Goal: Obtain resource: Obtain resource

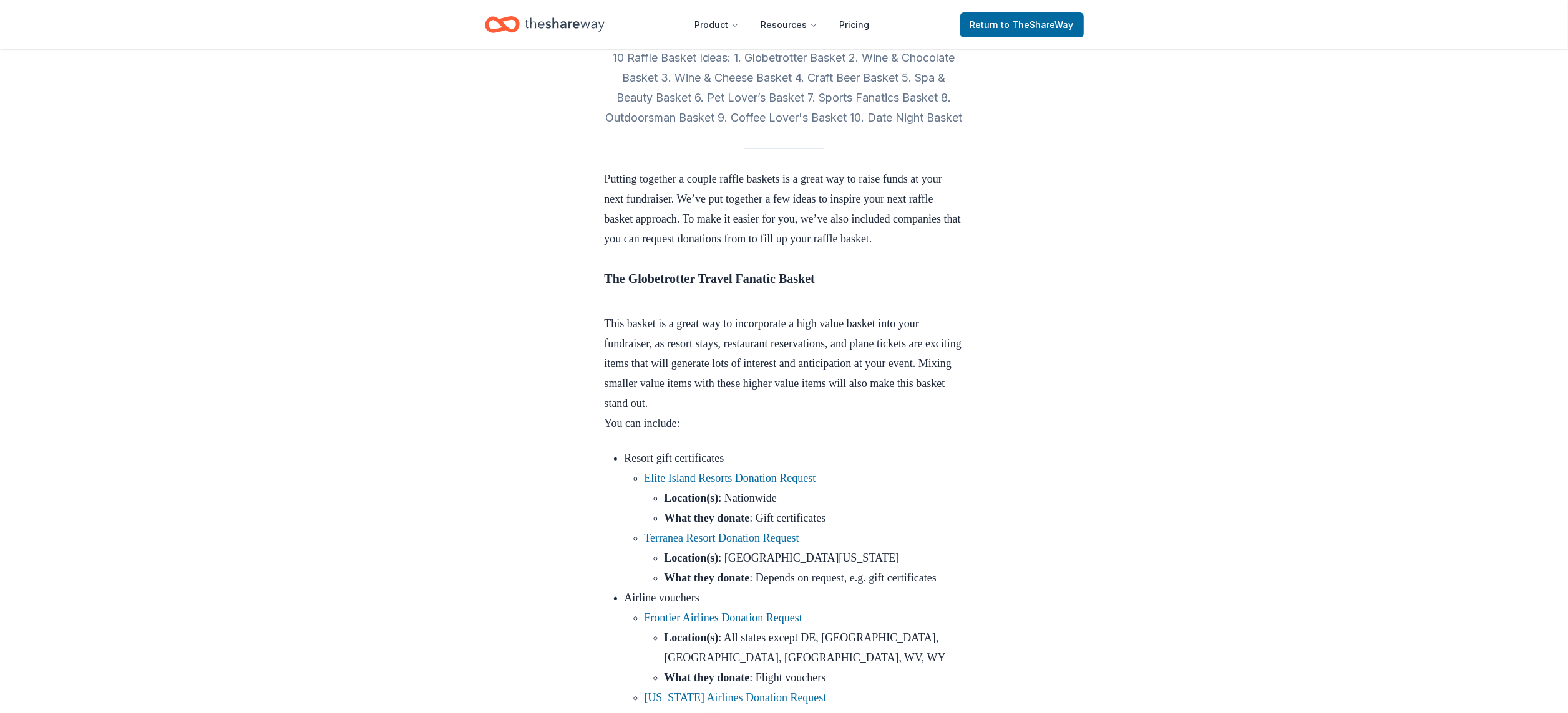
scroll to position [325, 0]
click at [755, 486] on link "Elite Island Resorts Donation Request" at bounding box center [730, 479] width 171 height 12
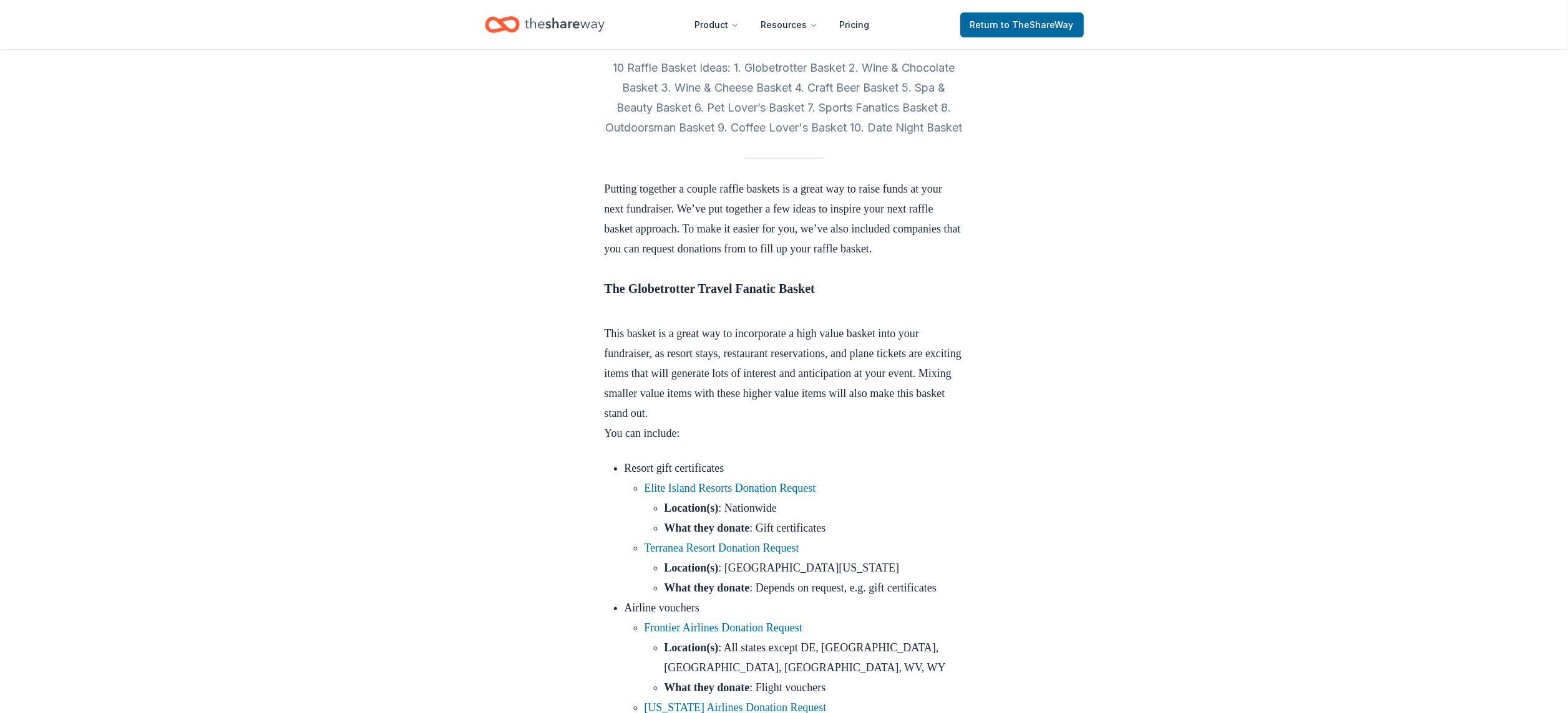
scroll to position [307, 0]
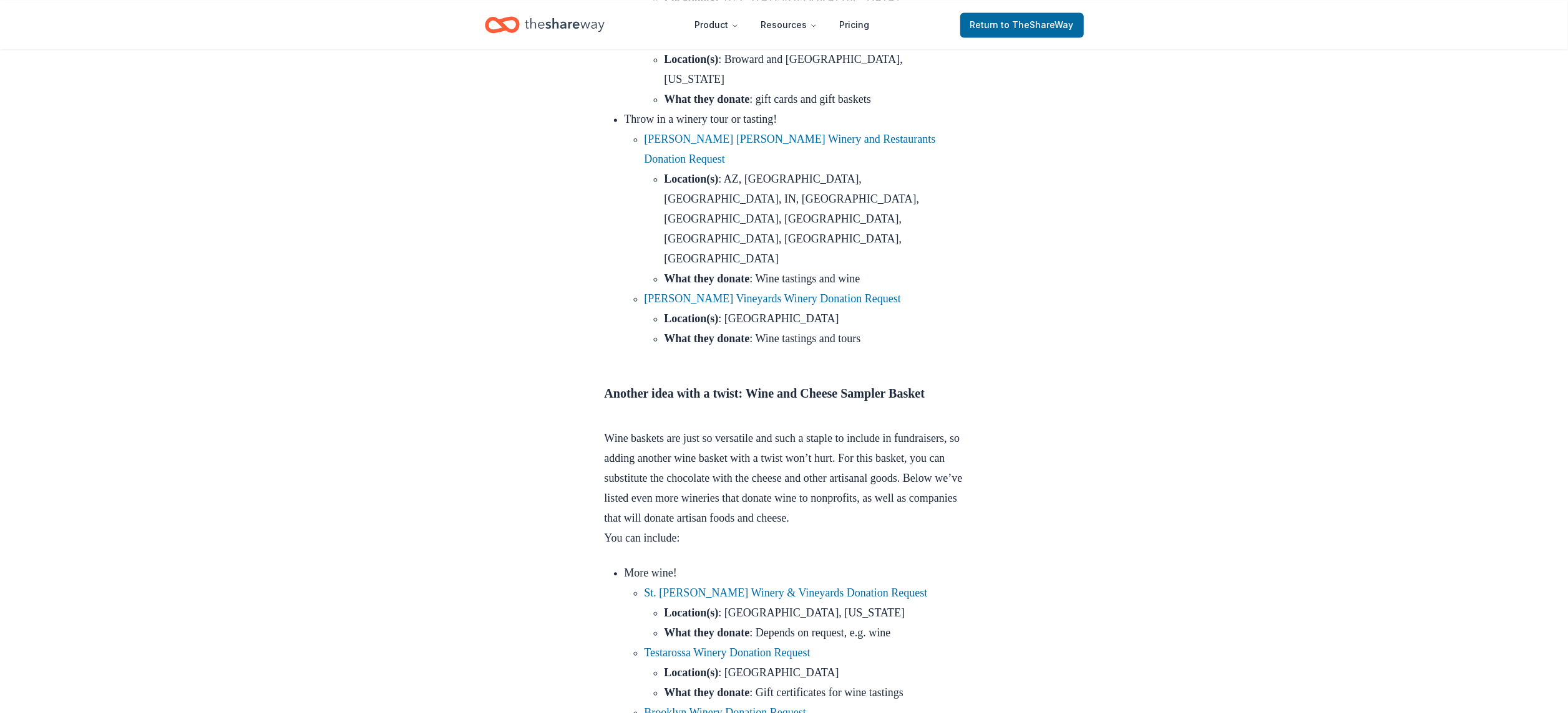
scroll to position [2696, 0]
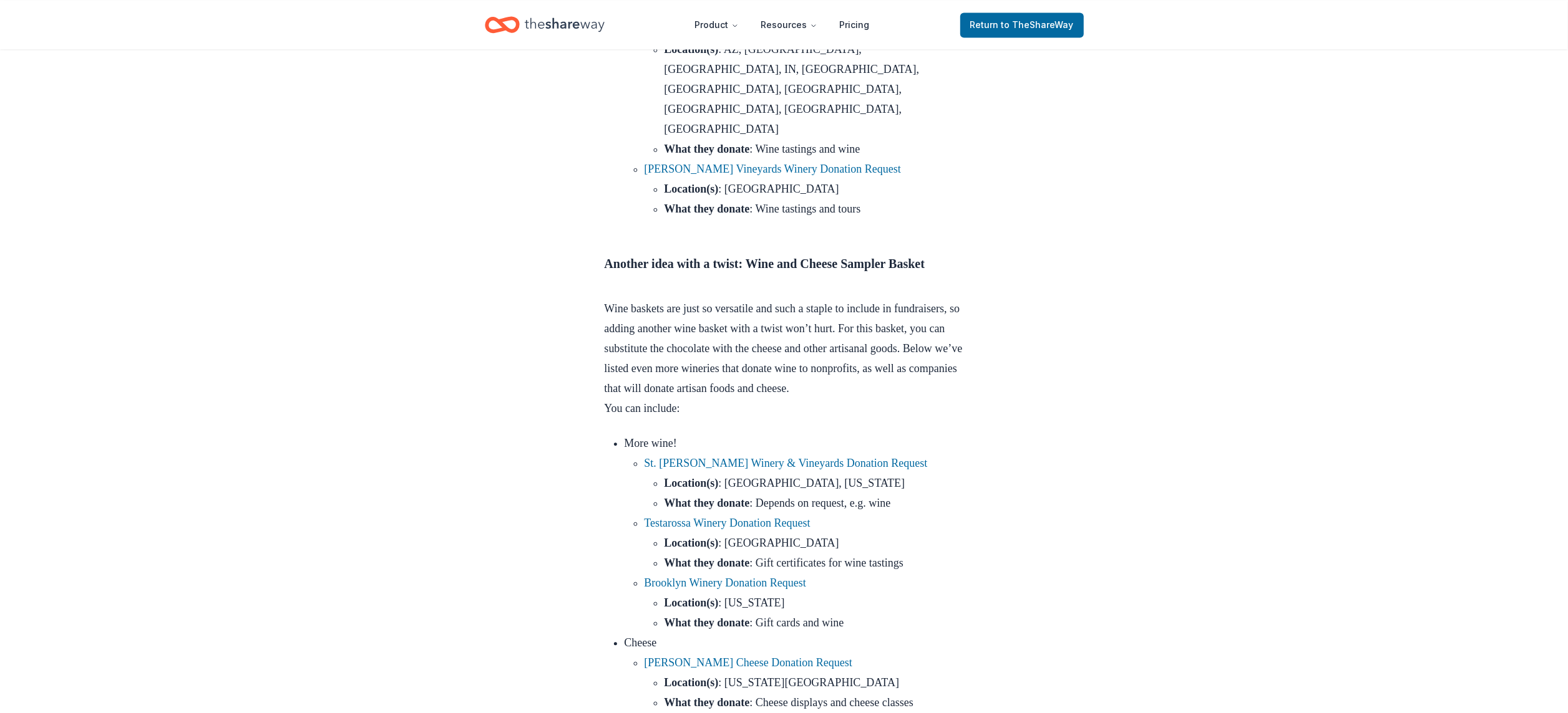
scroll to position [2844, 0]
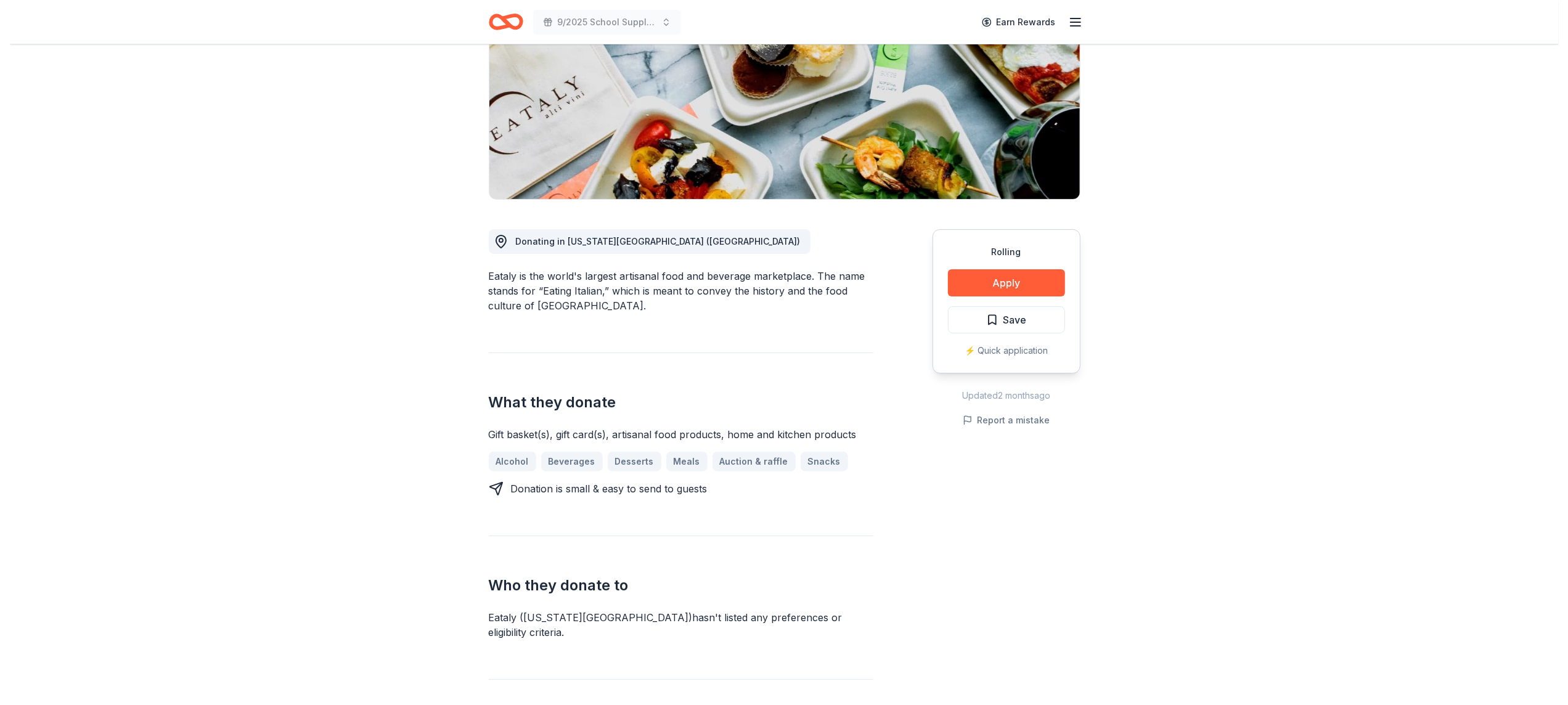
scroll to position [174, 0]
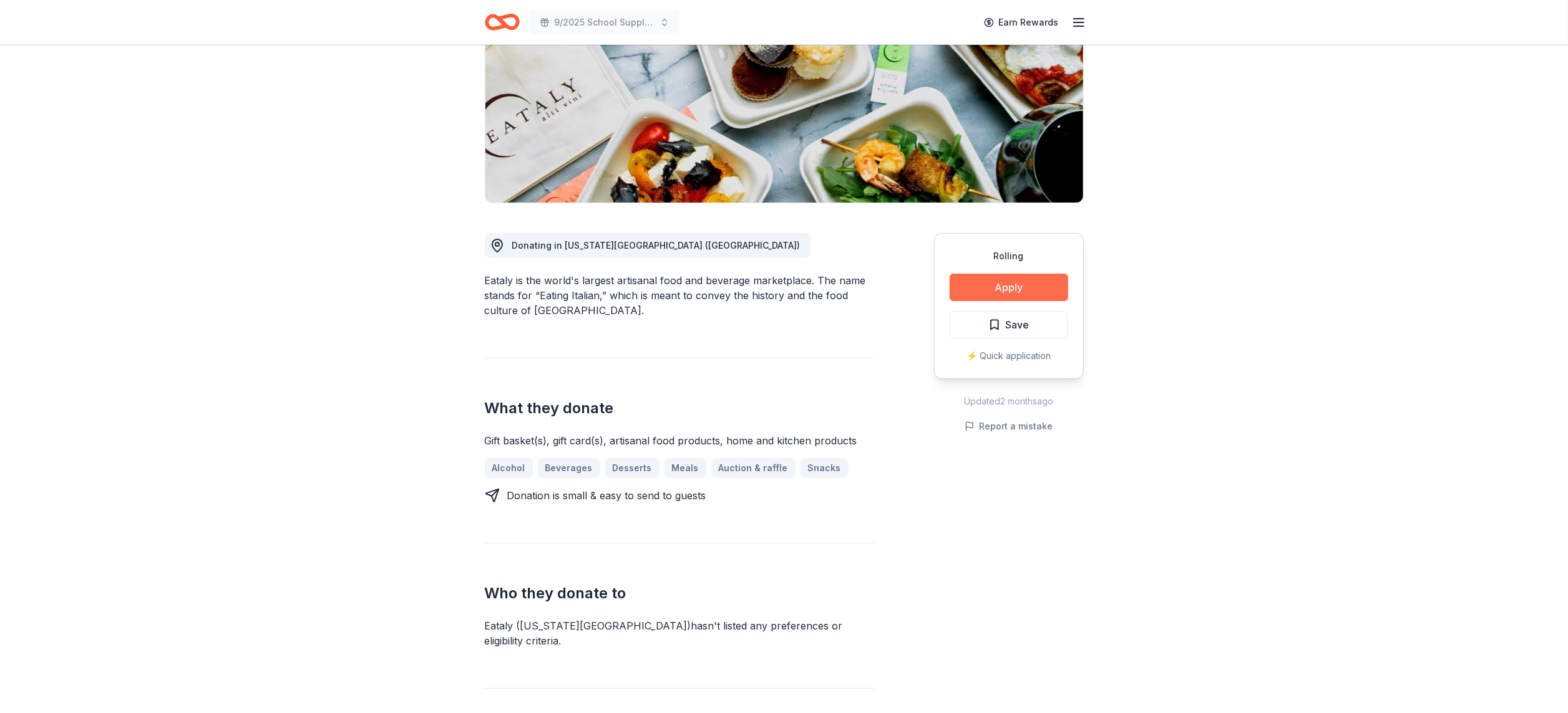
click at [1039, 289] on button "Apply" at bounding box center [1008, 287] width 119 height 27
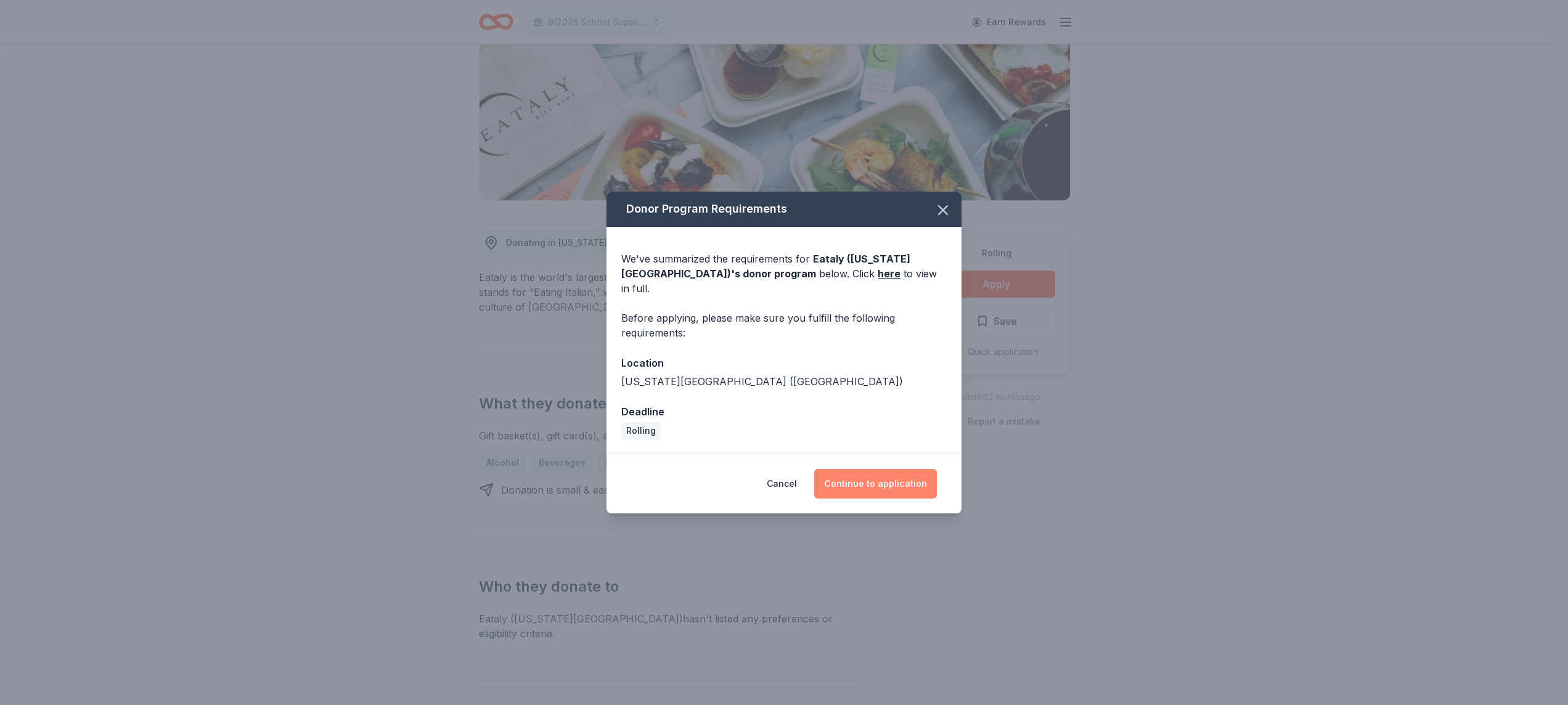
click at [869, 473] on button "Continue to application" at bounding box center [875, 484] width 123 height 30
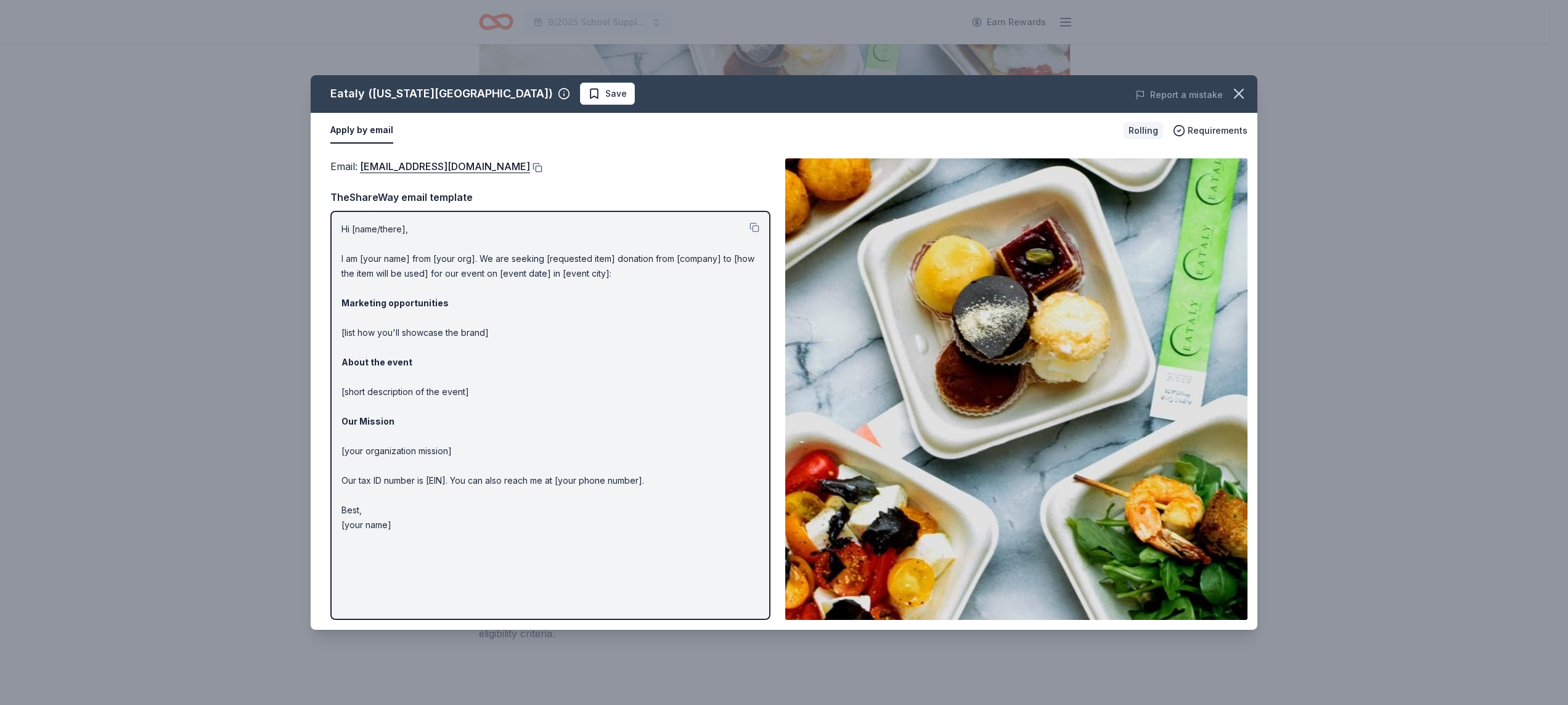
click at [530, 169] on button at bounding box center [535, 168] width 12 height 10
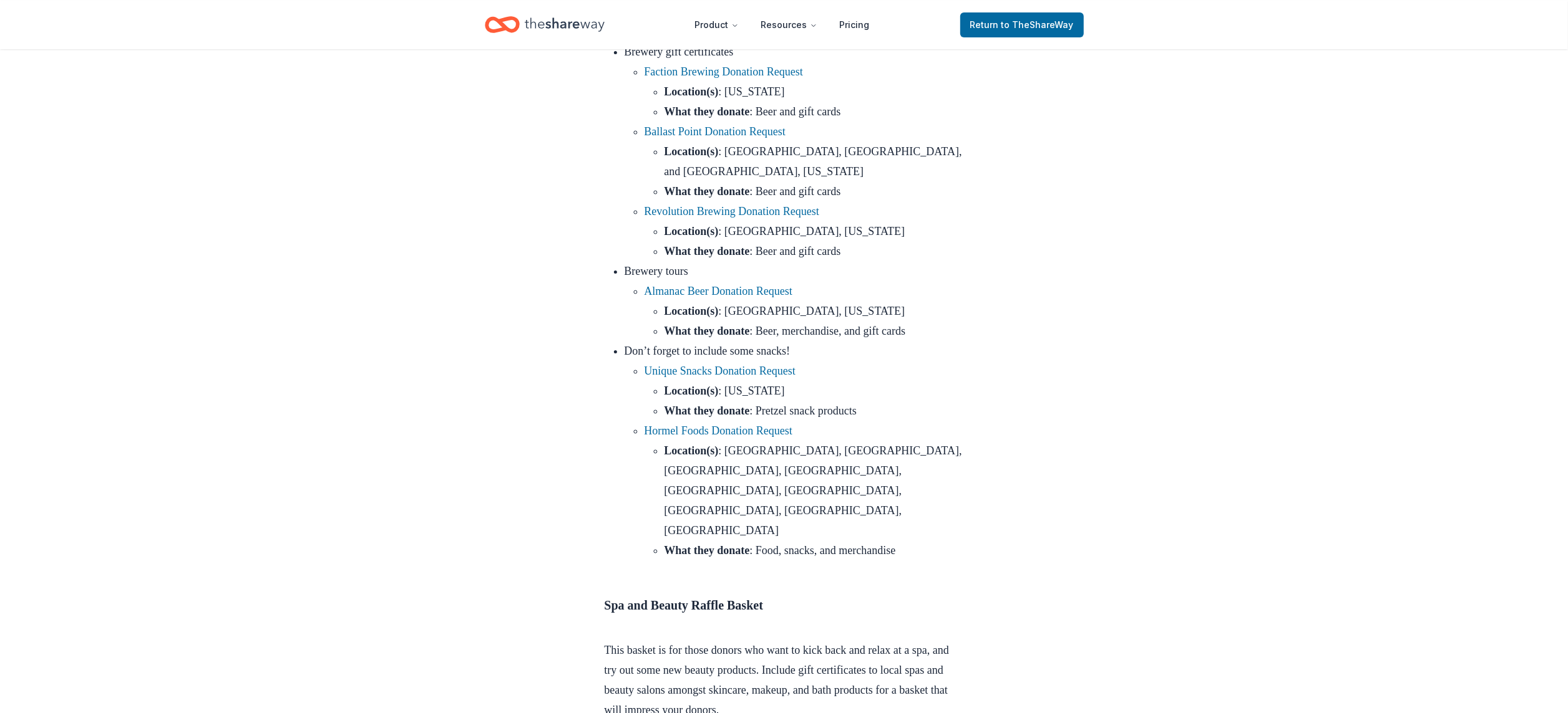
scroll to position [4184, 0]
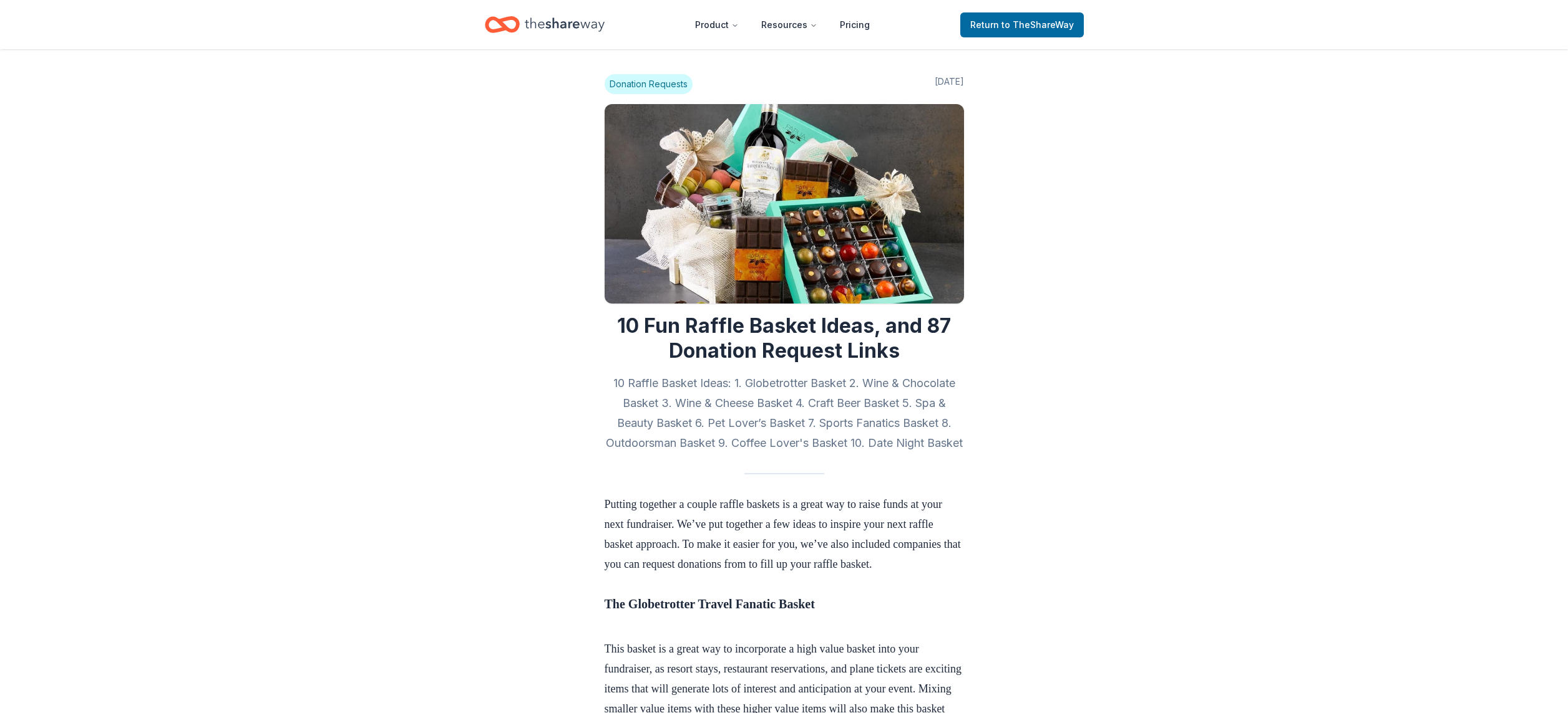
scroll to position [4448, 0]
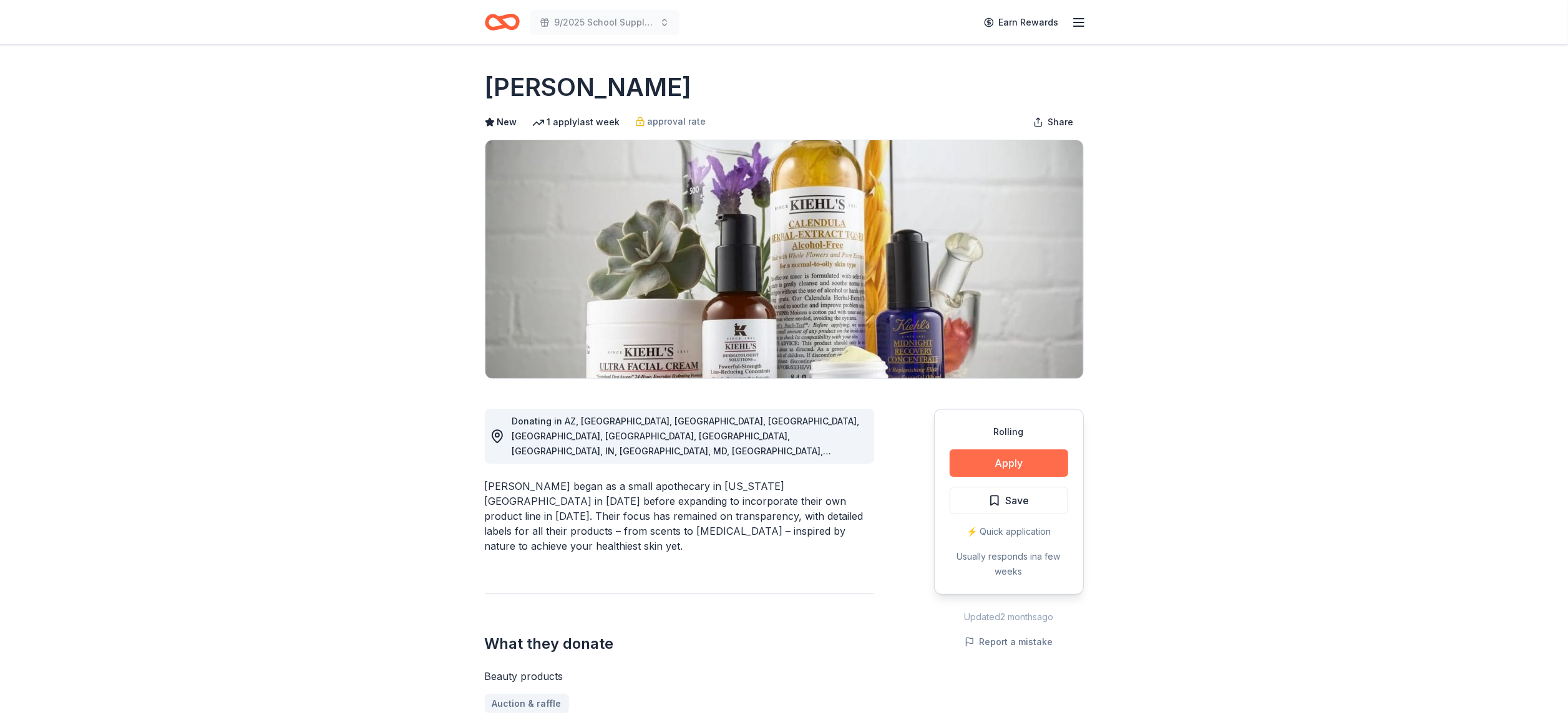
click at [1001, 467] on button "Apply" at bounding box center [1008, 463] width 119 height 27
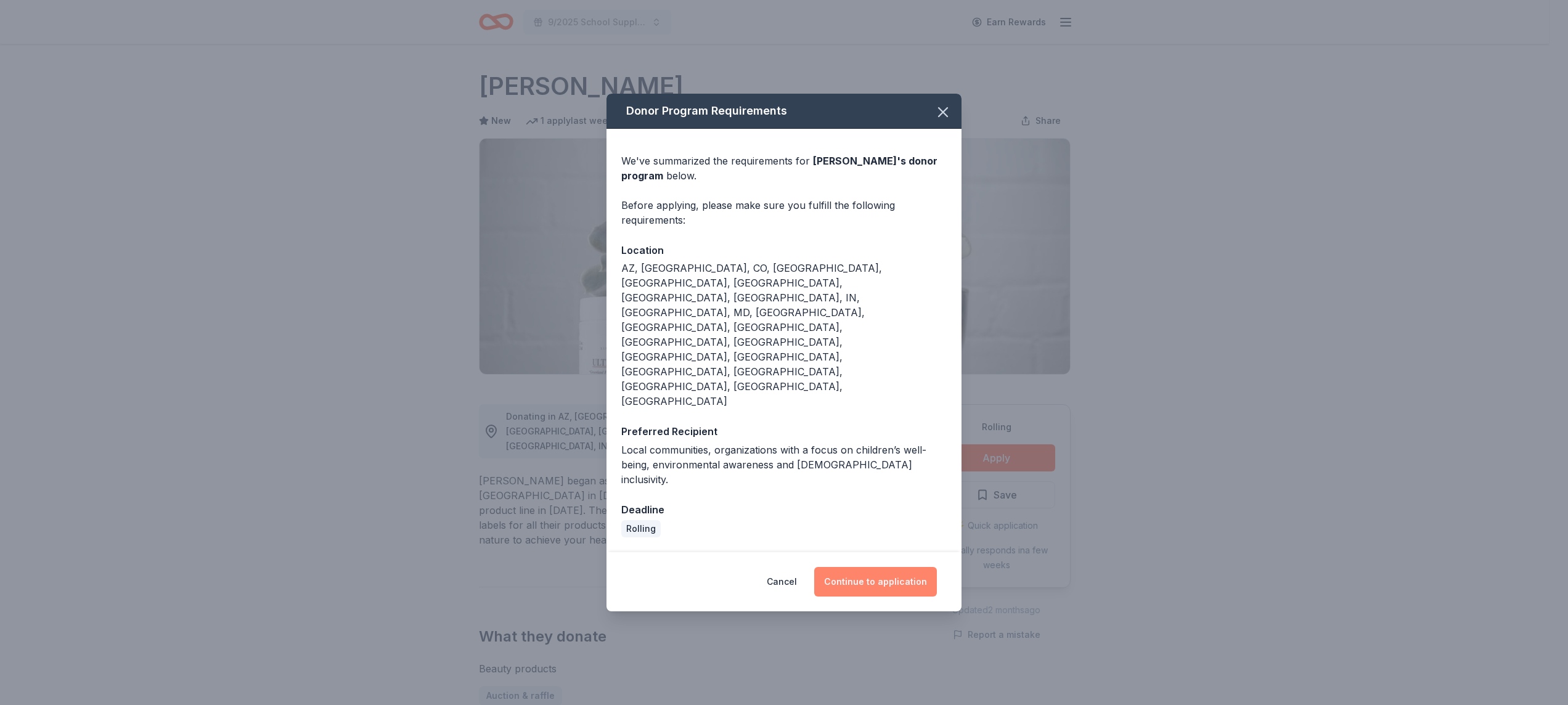
click at [875, 567] on button "Continue to application" at bounding box center [875, 581] width 123 height 30
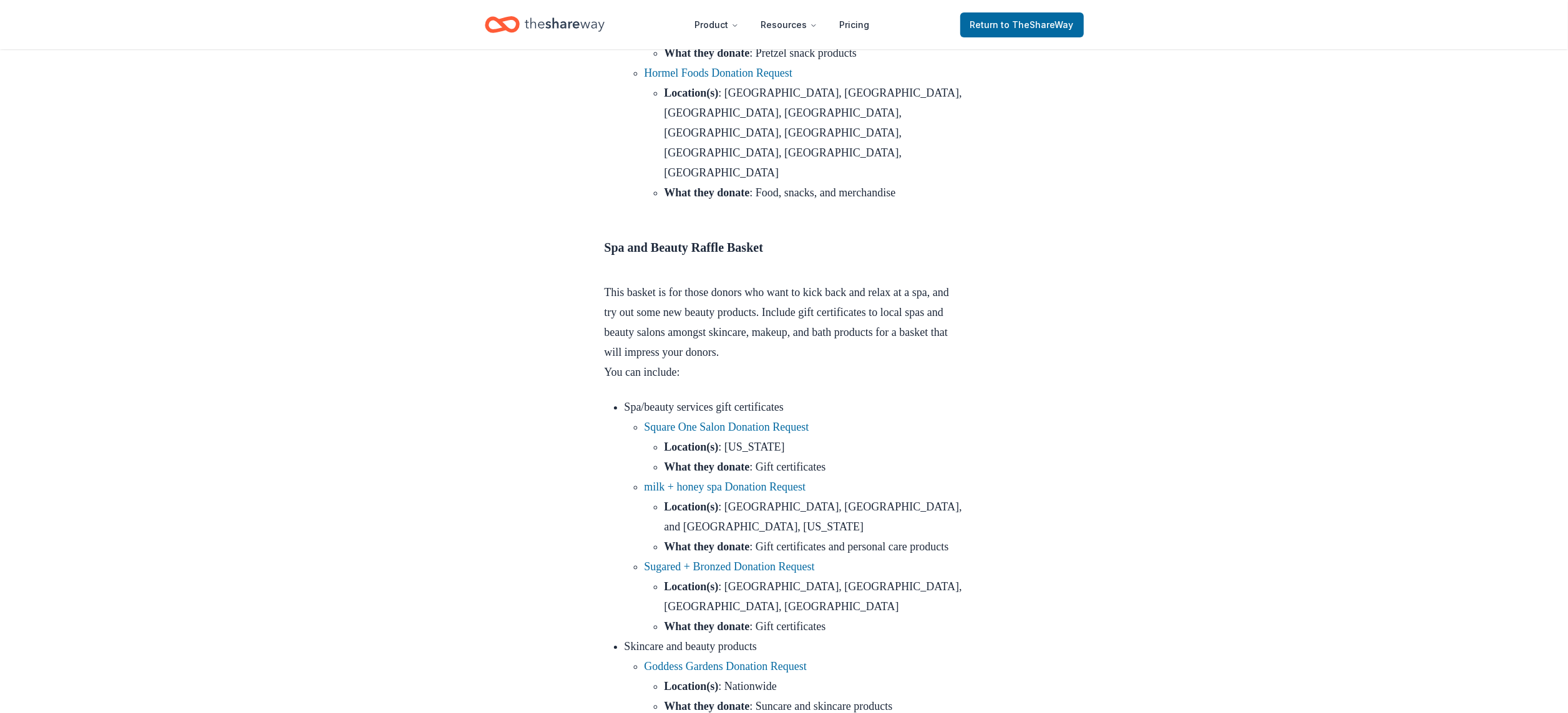
scroll to position [4568, 0]
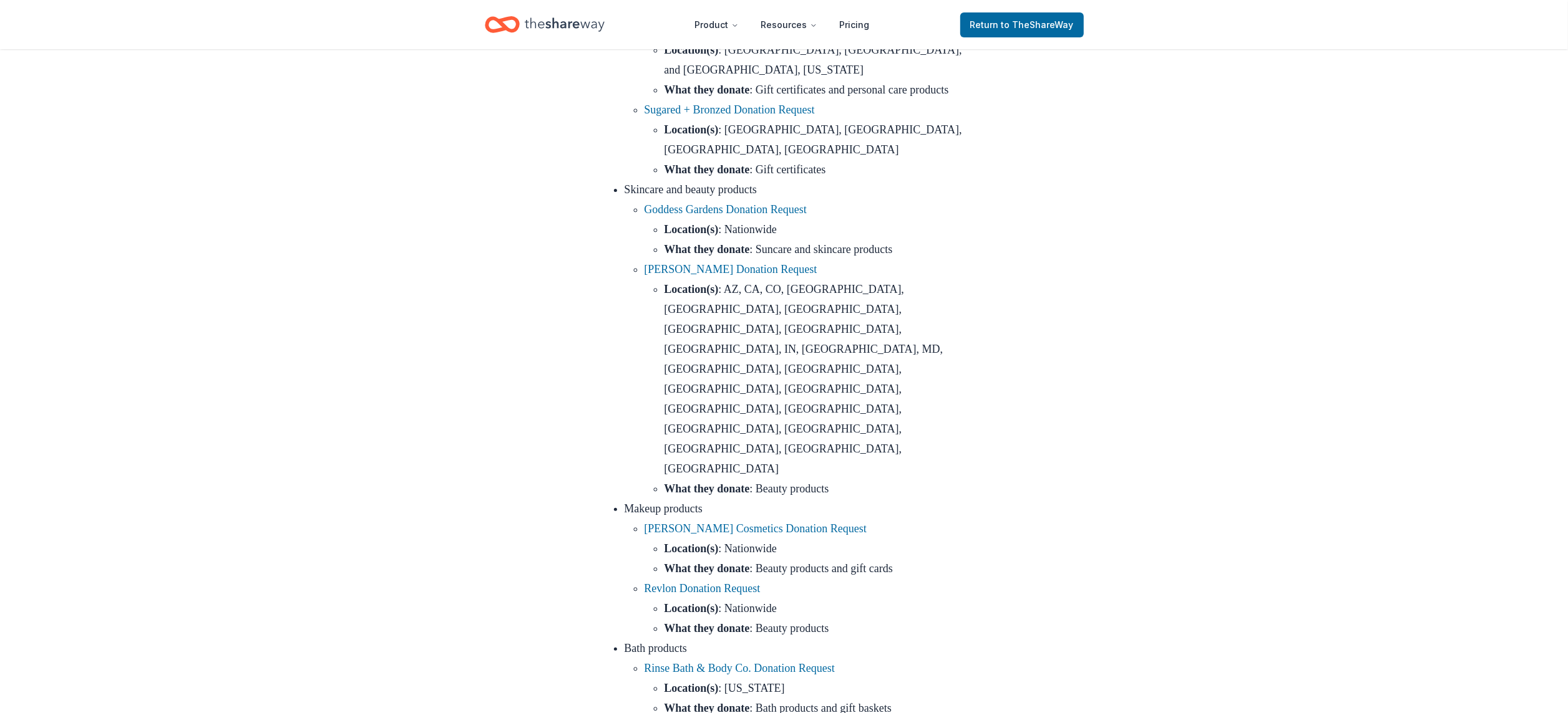
scroll to position [5009, 0]
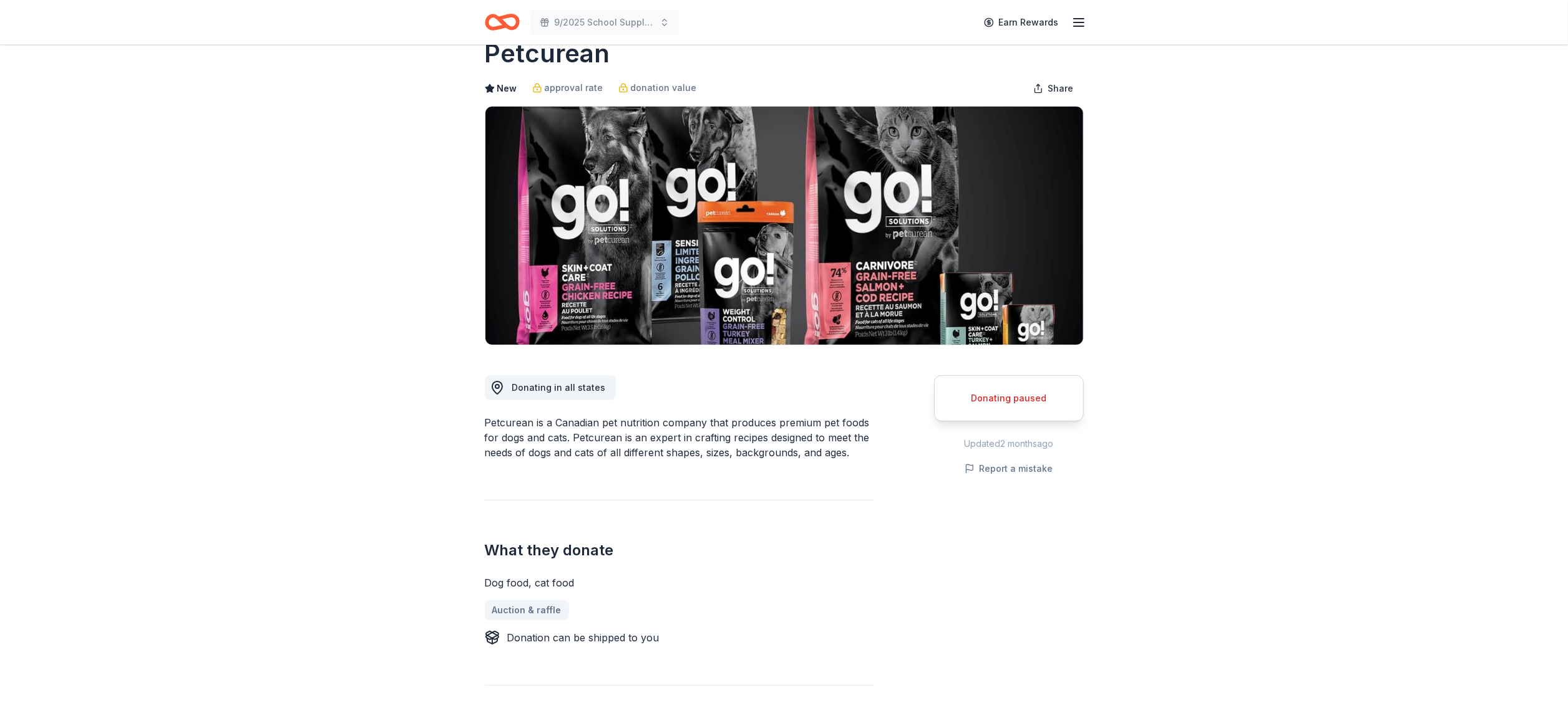
scroll to position [35, 0]
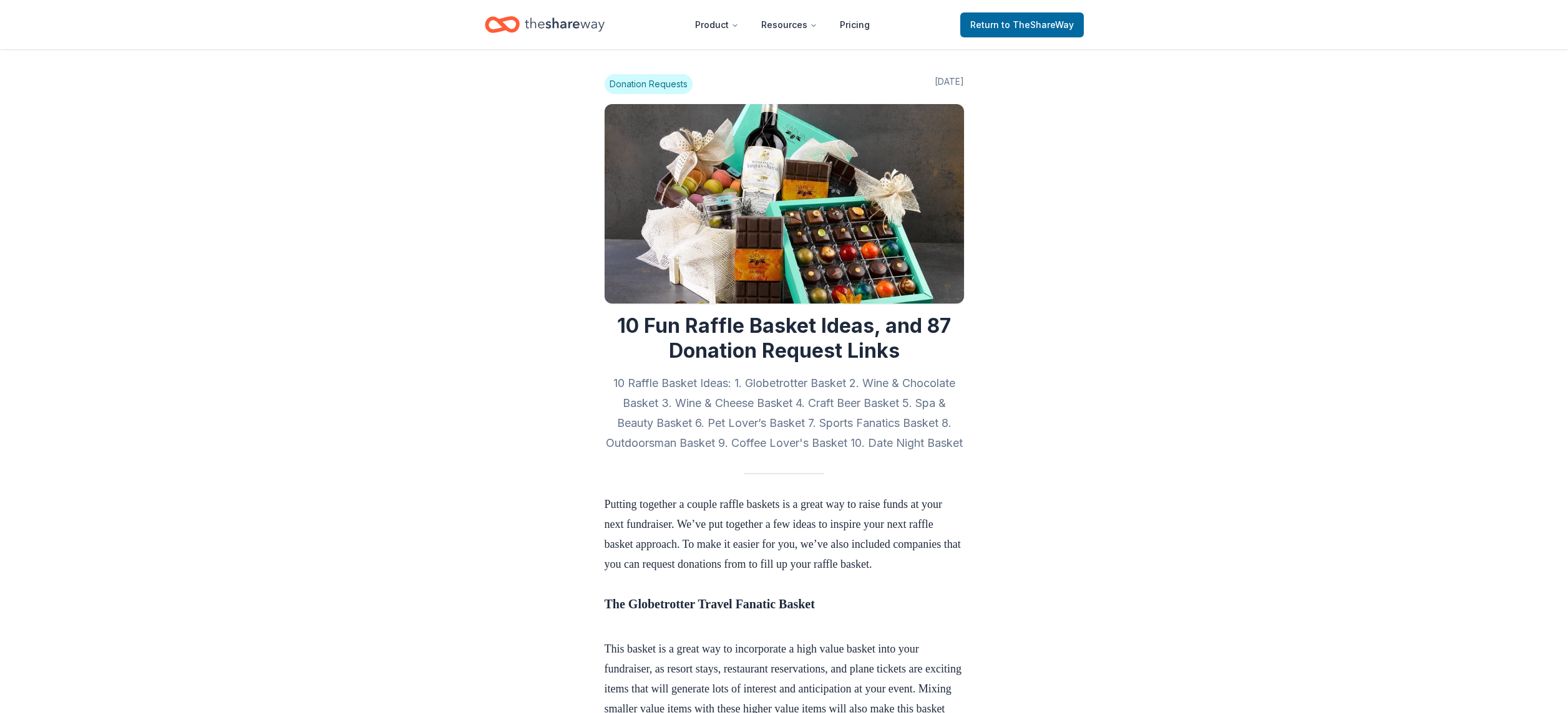
scroll to position [5009, 0]
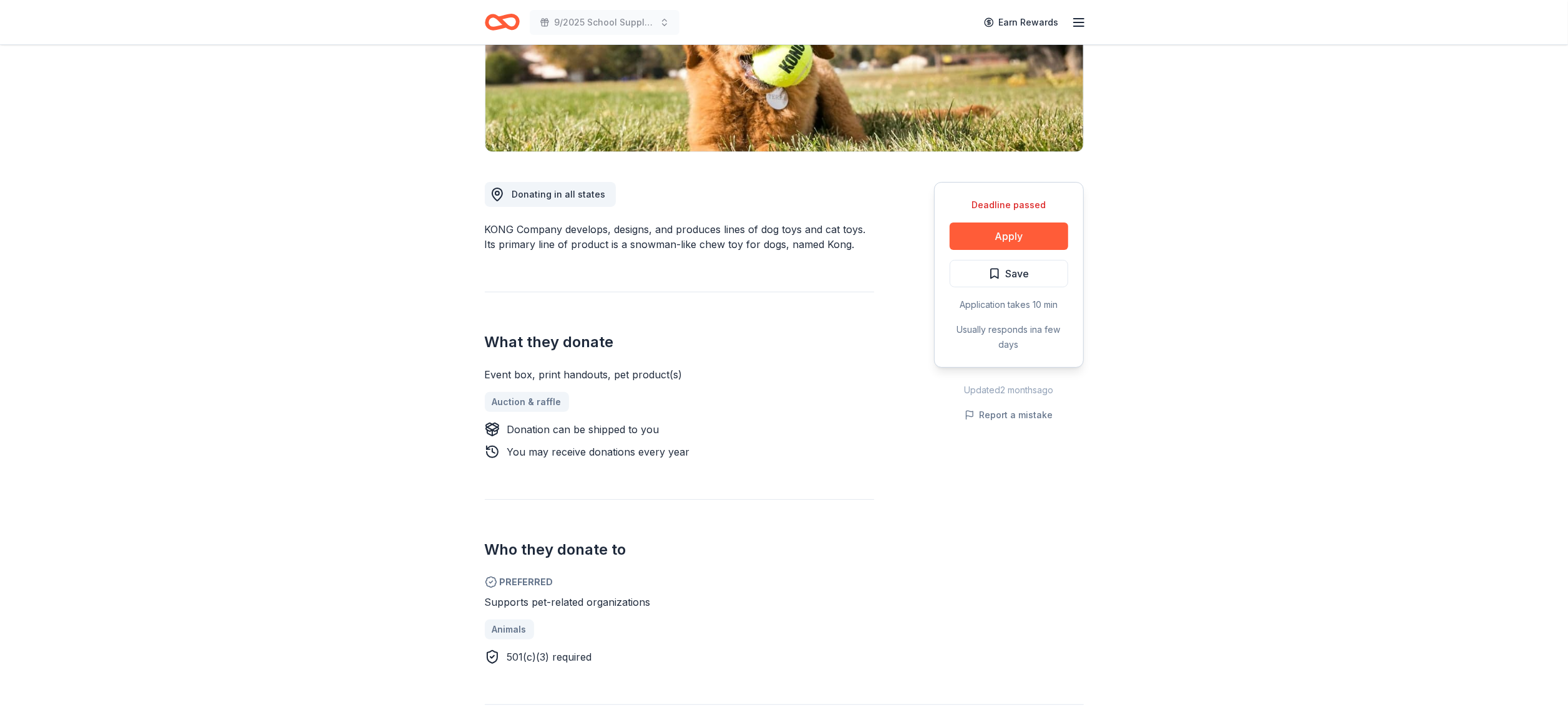
scroll to position [229, 0]
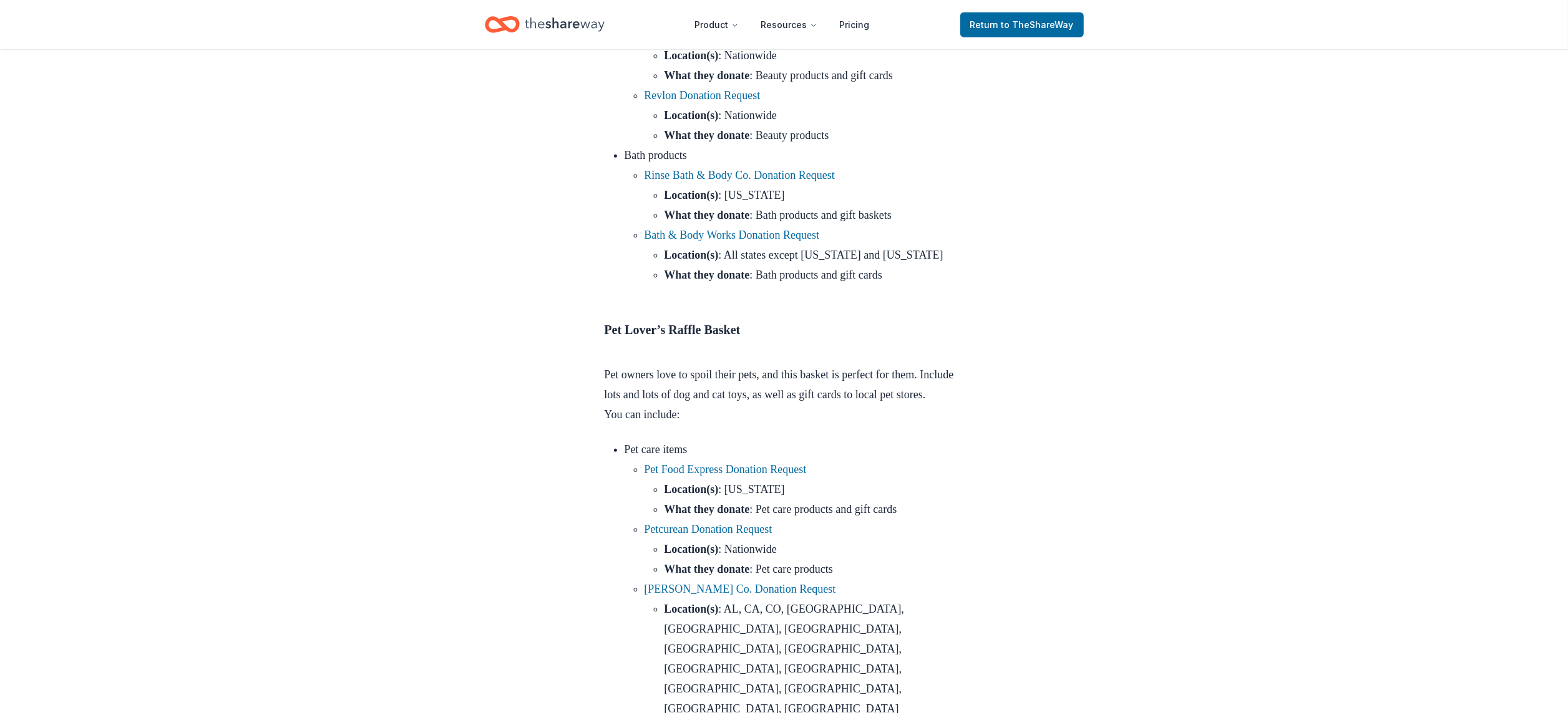
scroll to position [5495, 0]
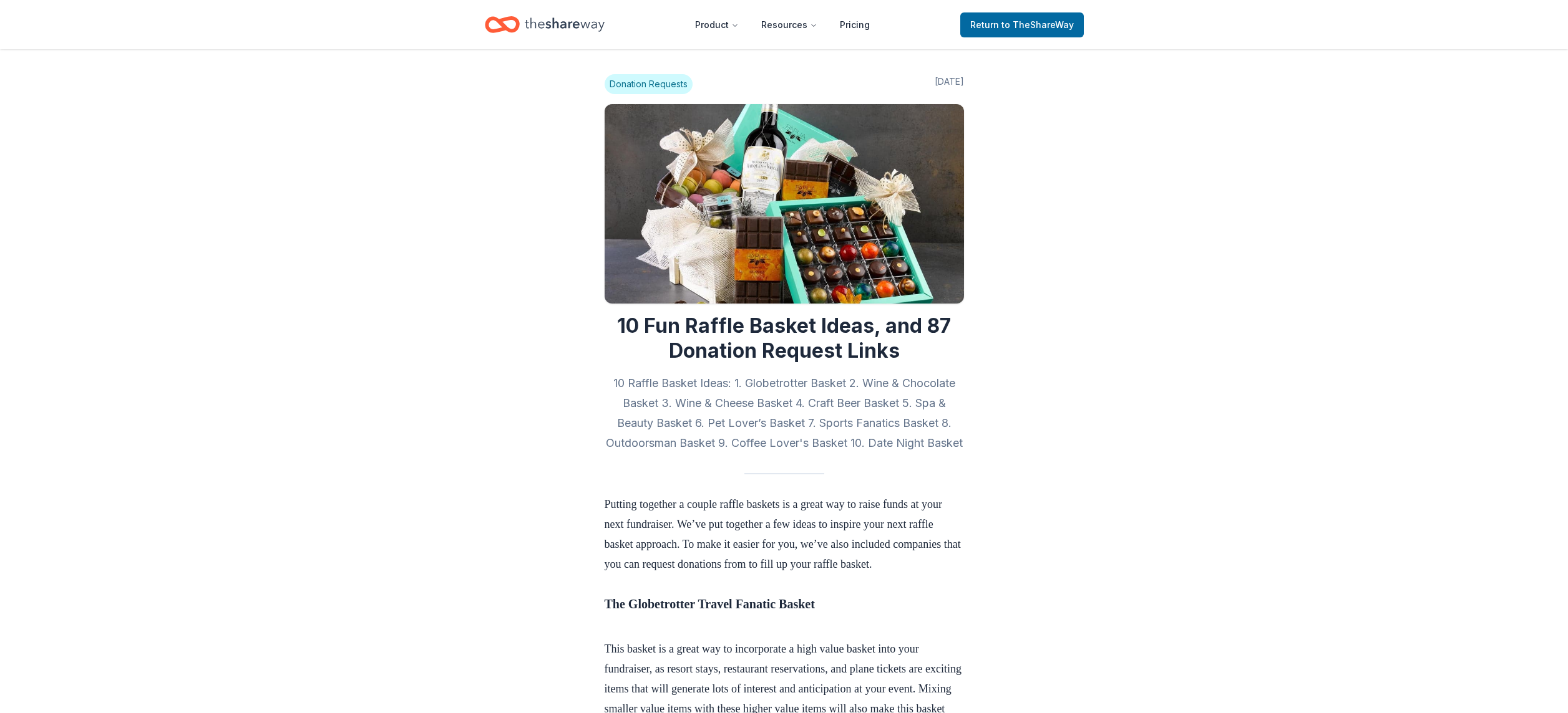
scroll to position [5495, 0]
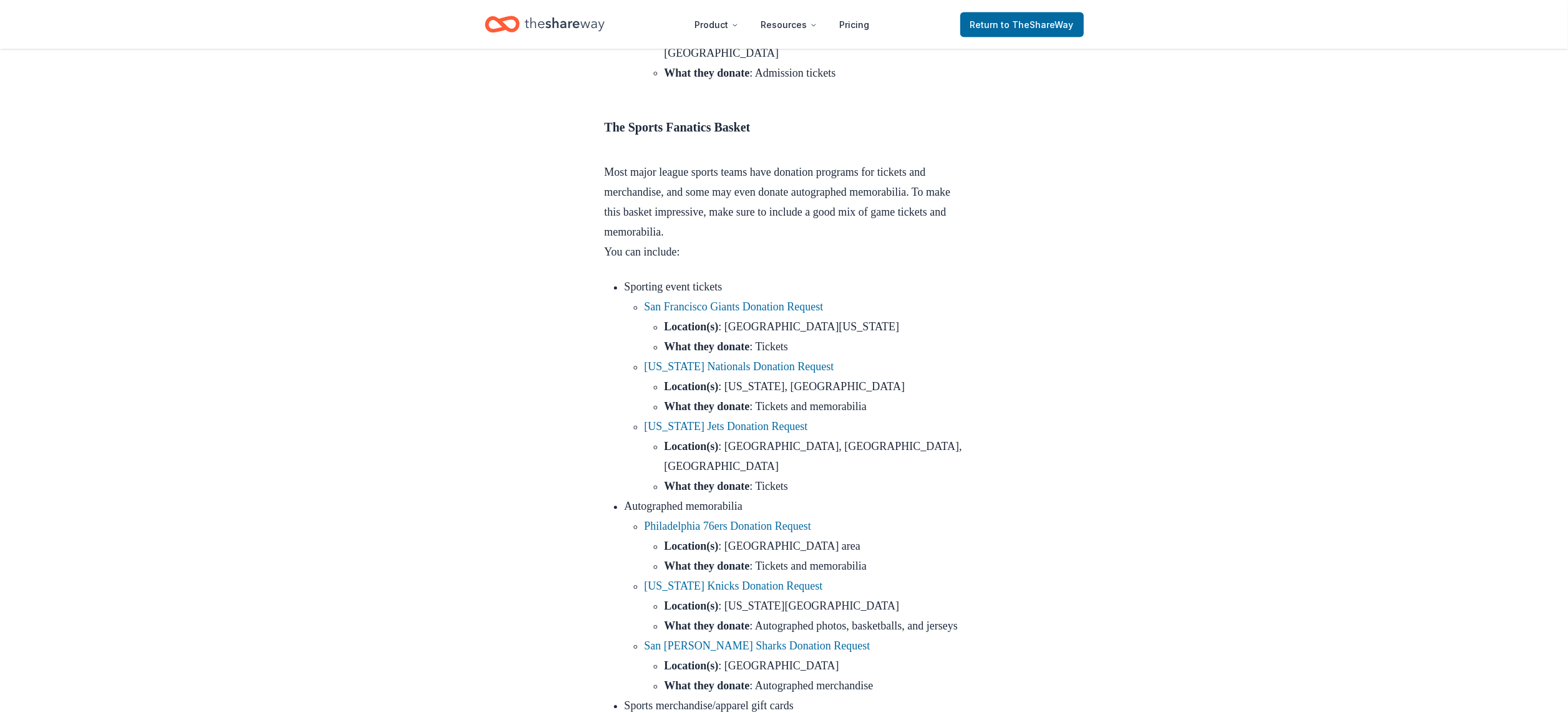
scroll to position [6956, 0]
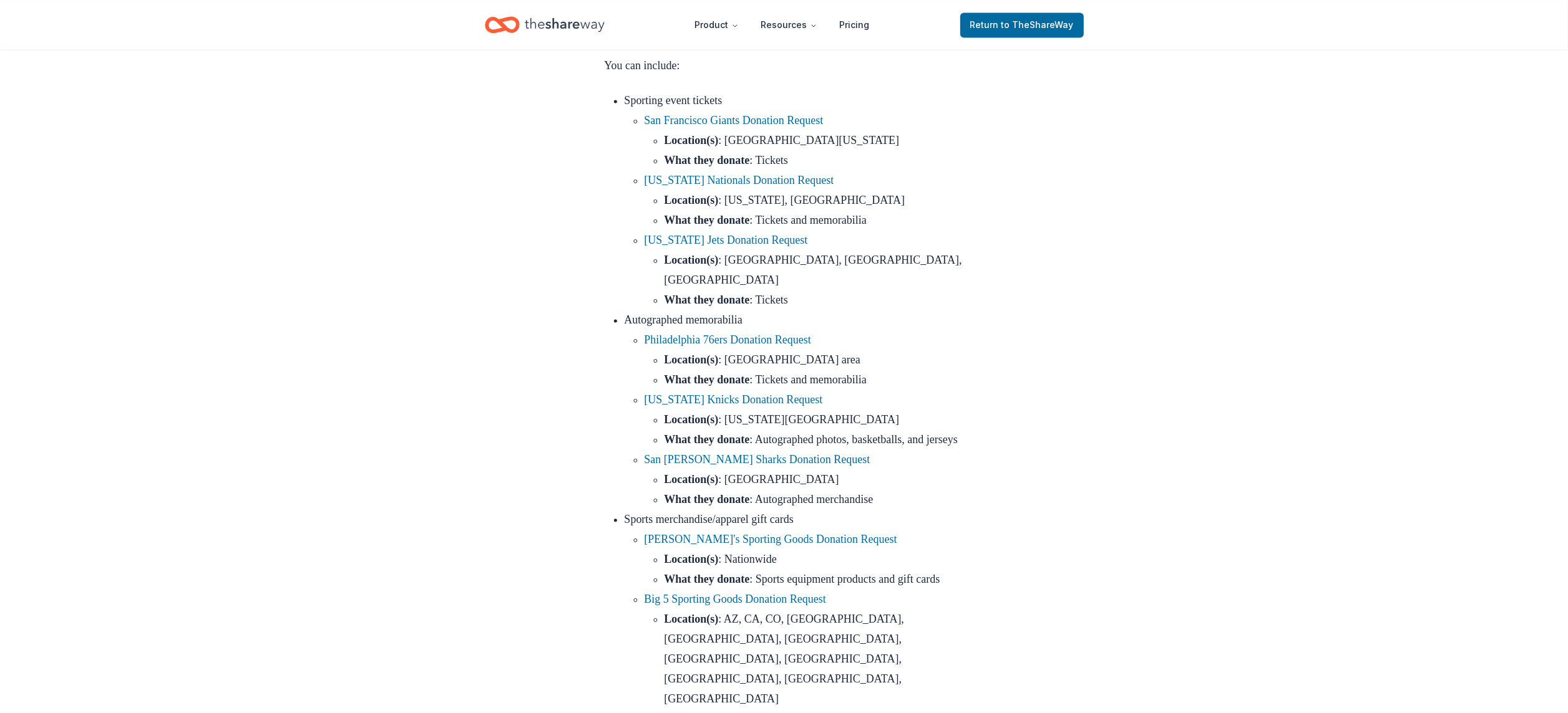
scroll to position [7134, 0]
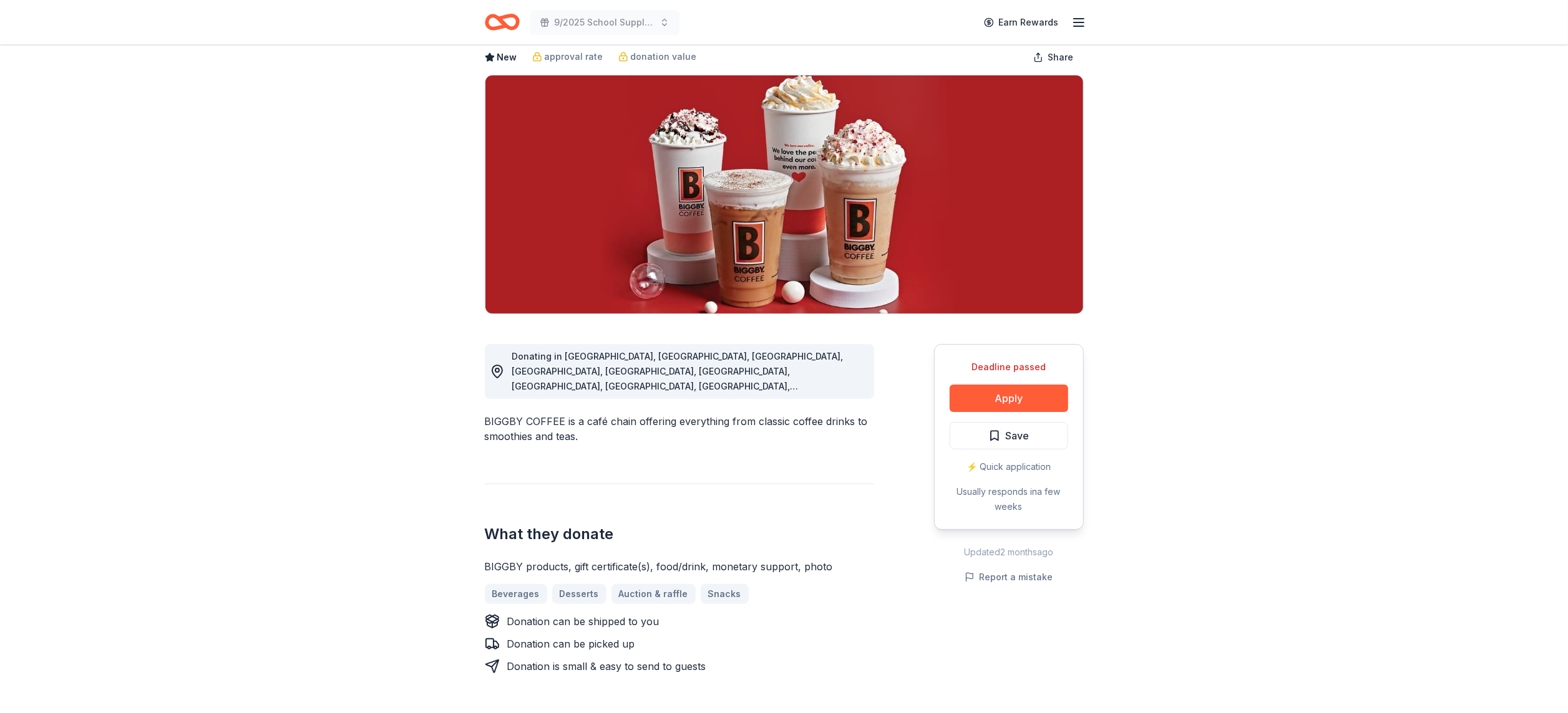
scroll to position [62, 0]
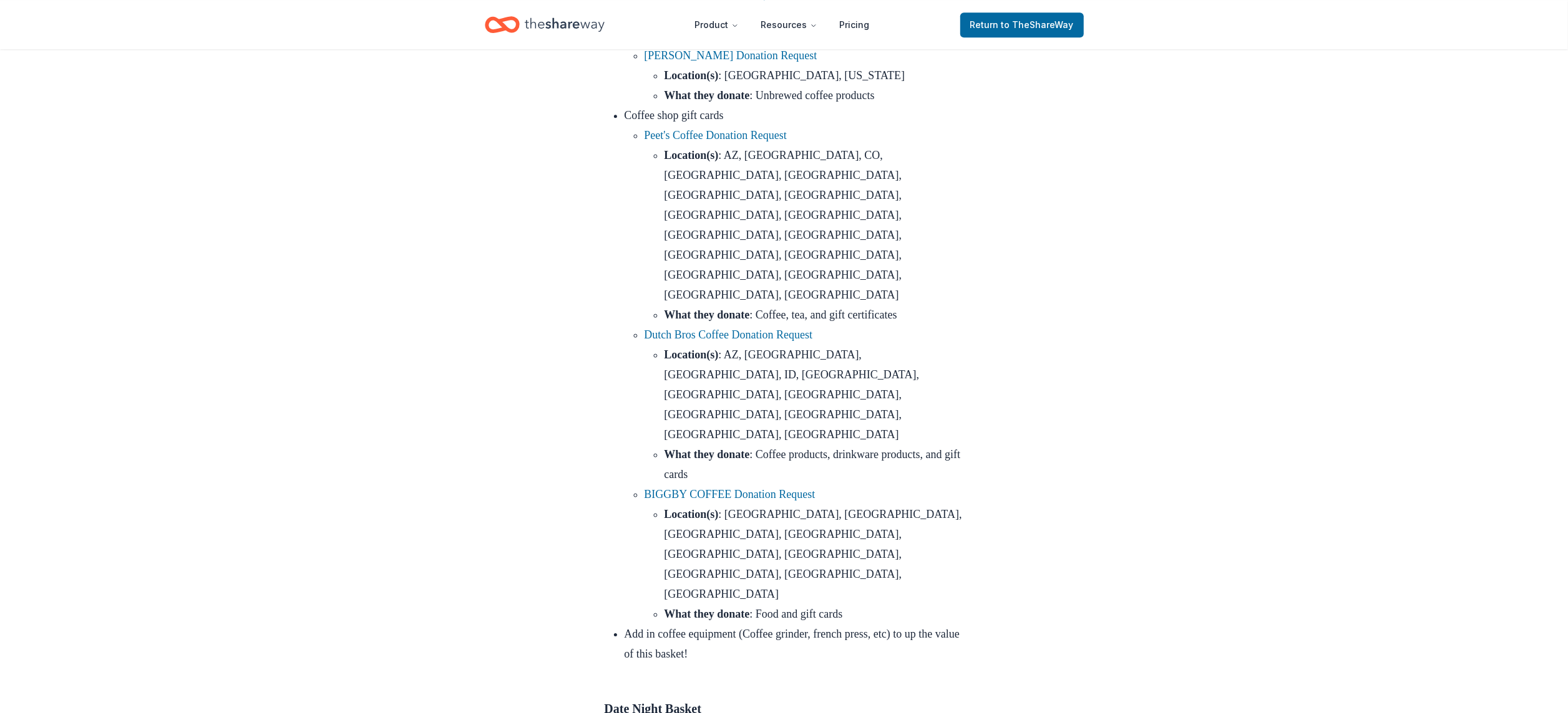
scroll to position [8229, 0]
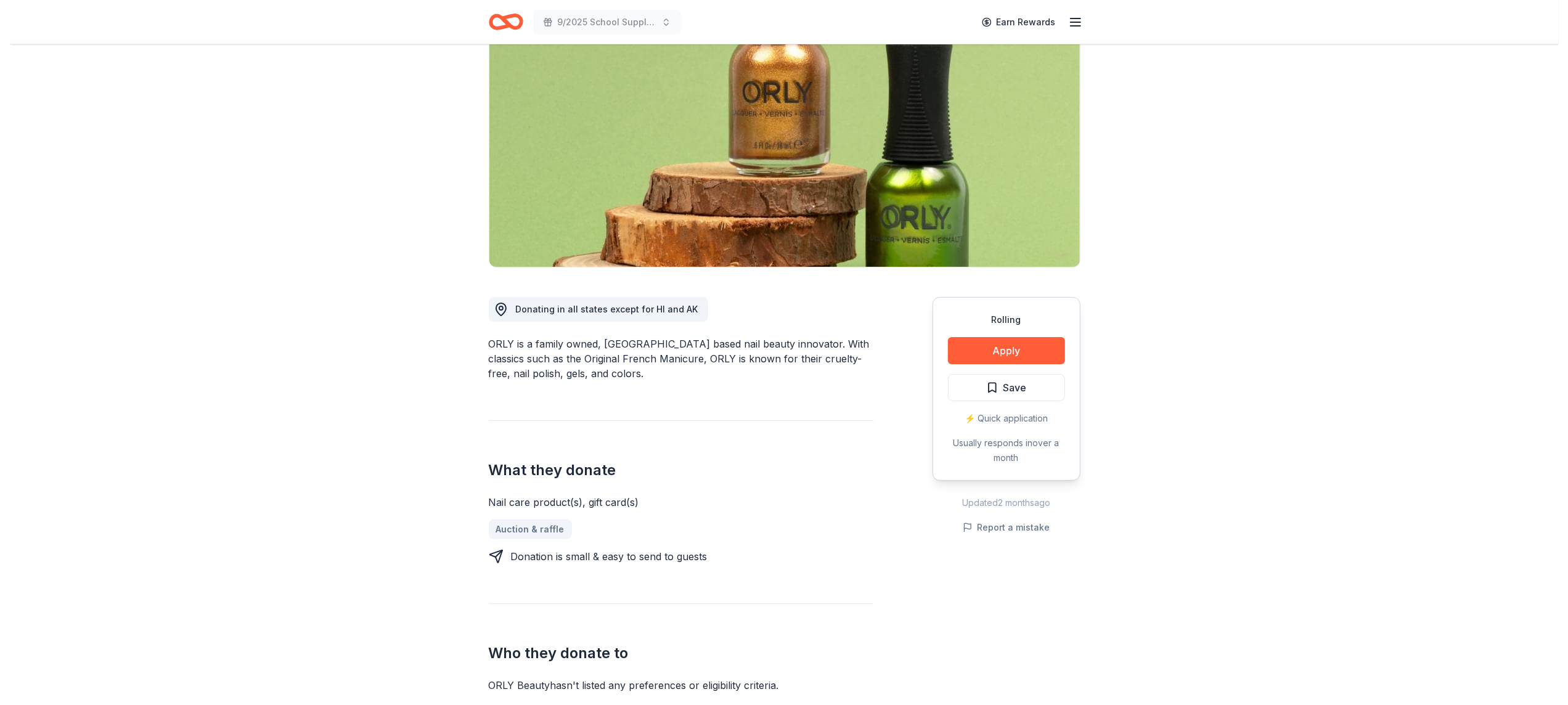
scroll to position [101, 0]
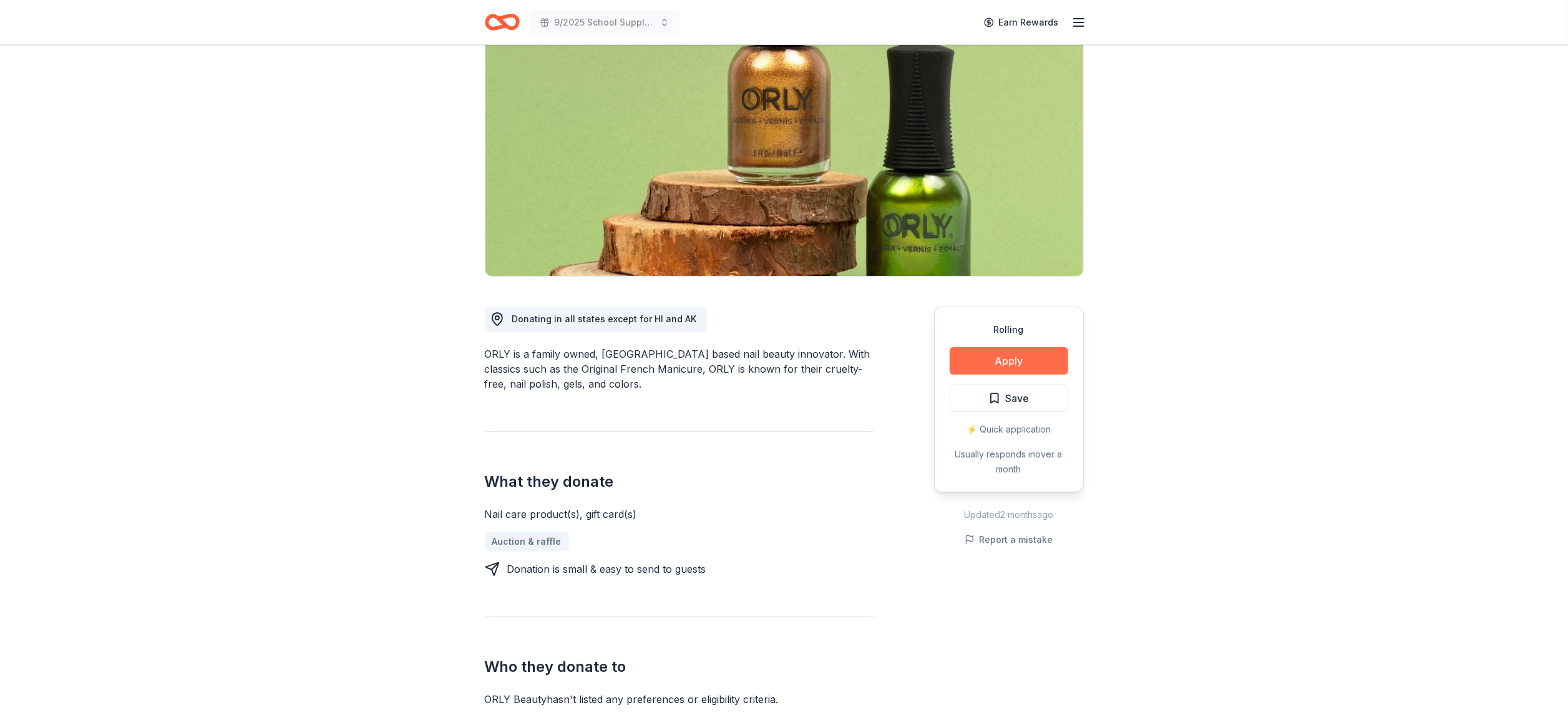
click at [1007, 360] on button "Apply" at bounding box center [1008, 361] width 119 height 27
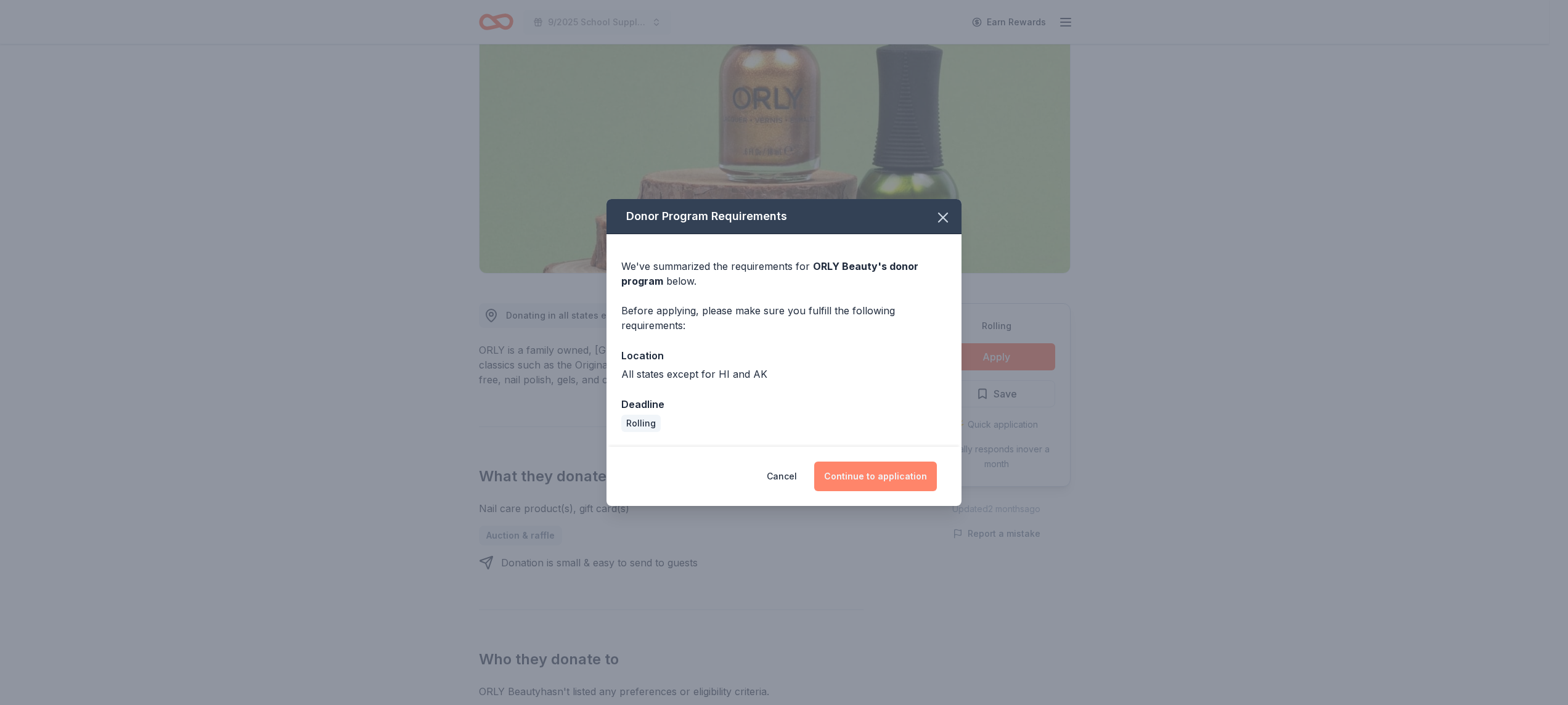
click at [902, 464] on button "Continue to application" at bounding box center [875, 476] width 123 height 30
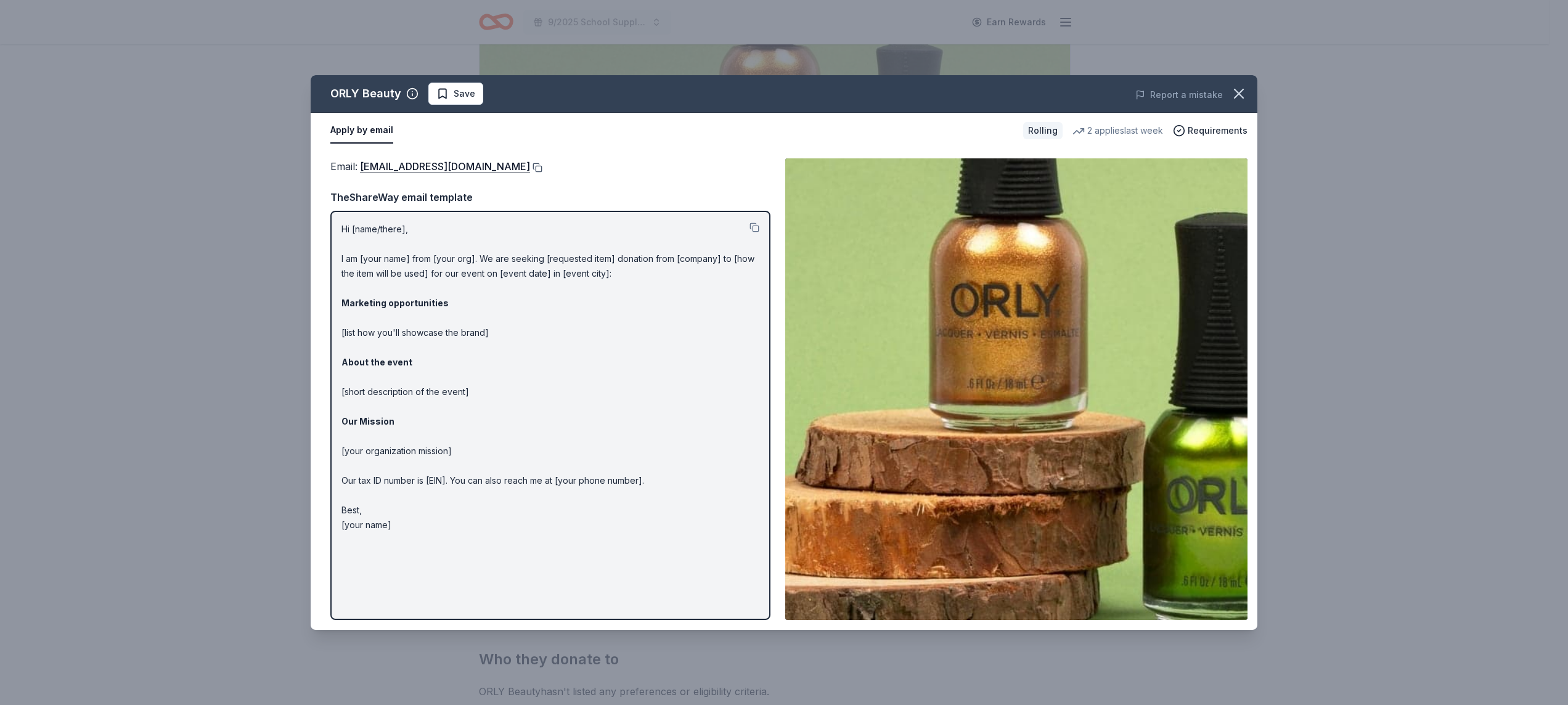
click at [531, 171] on button at bounding box center [535, 168] width 12 height 10
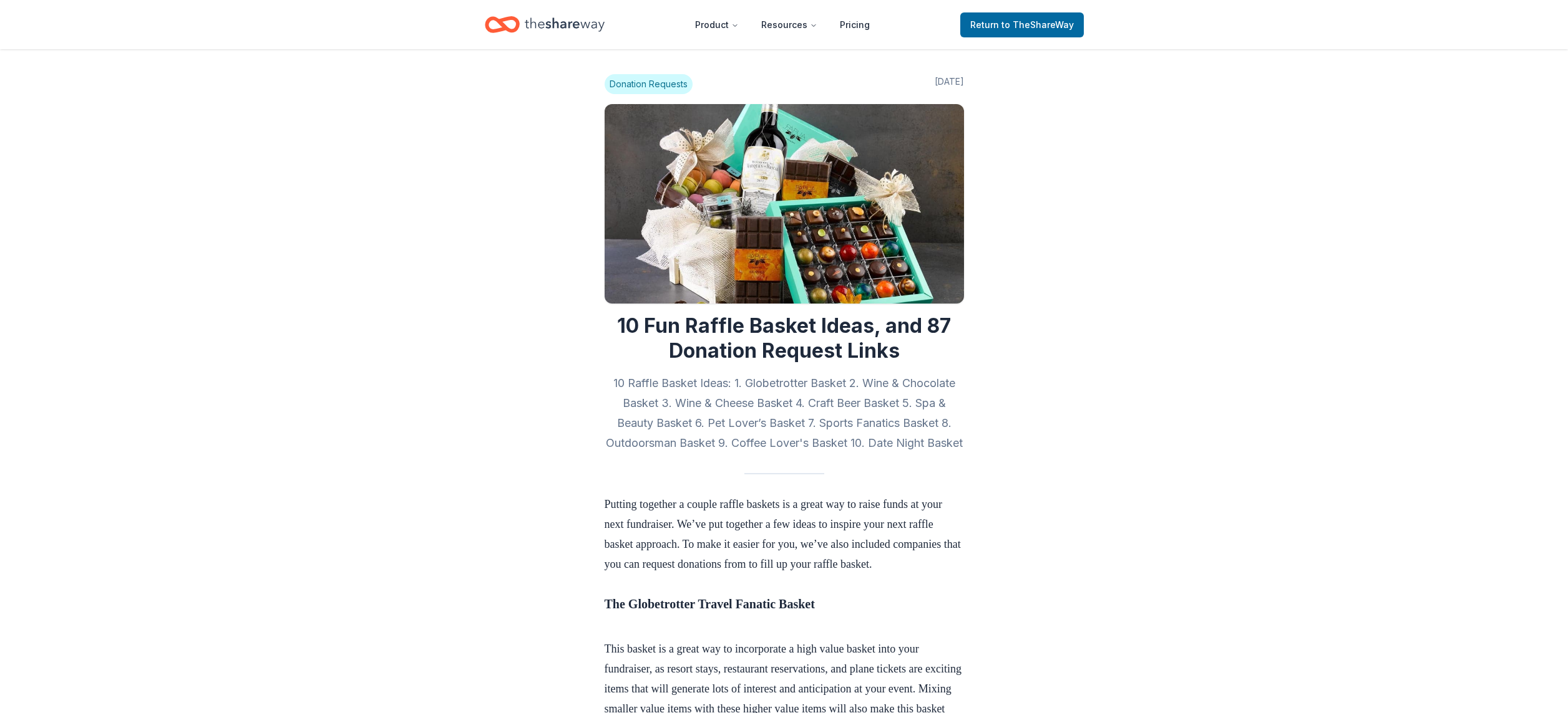
scroll to position [8229, 0]
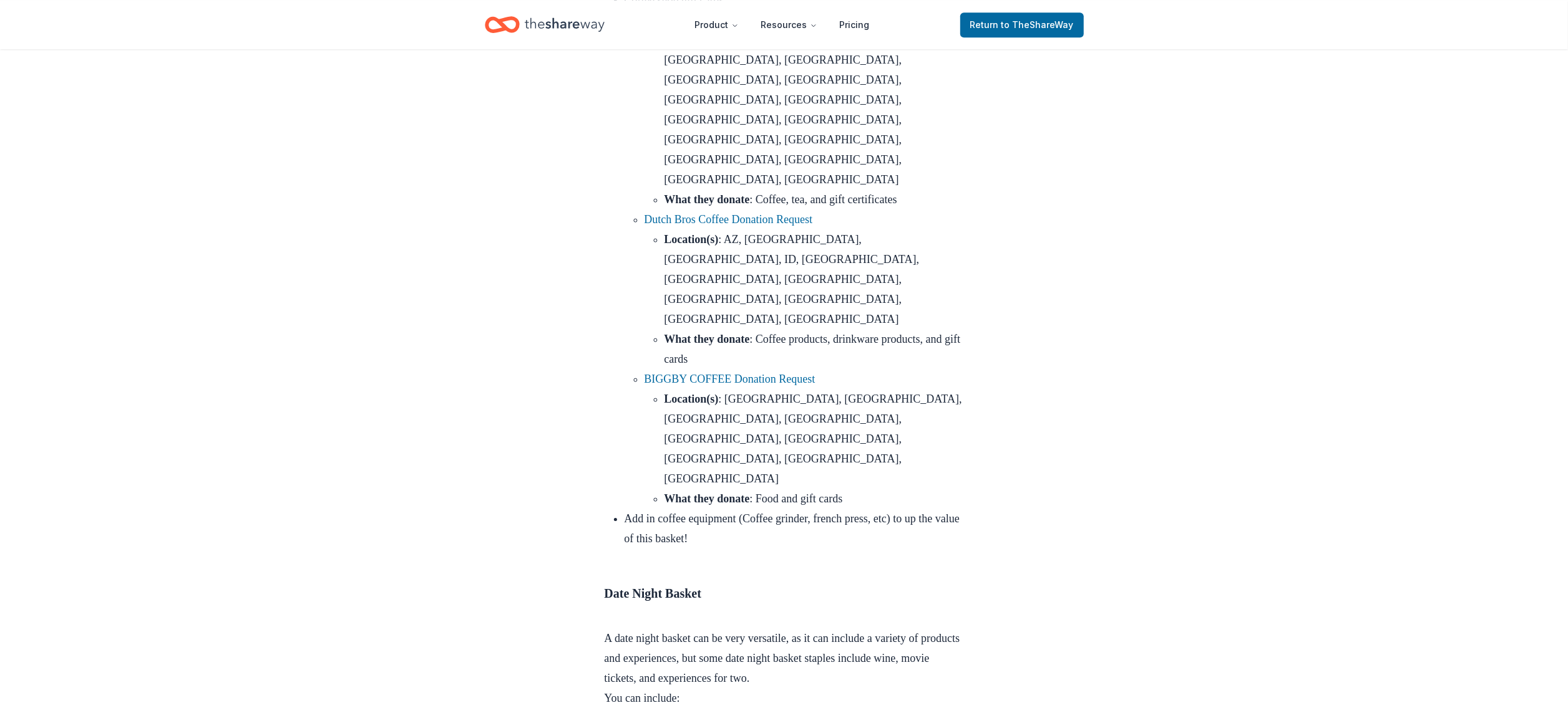
scroll to position [8348, 0]
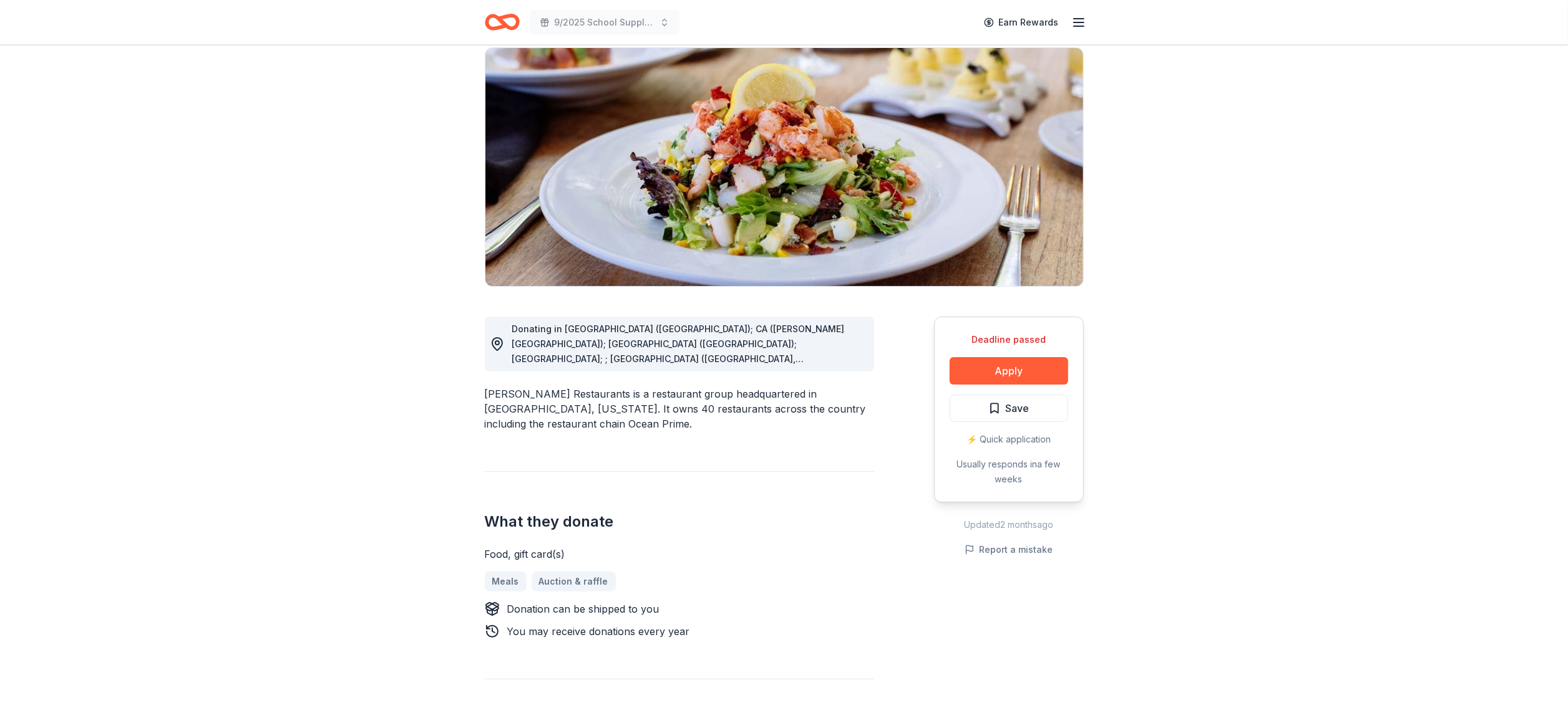
scroll to position [94, 0]
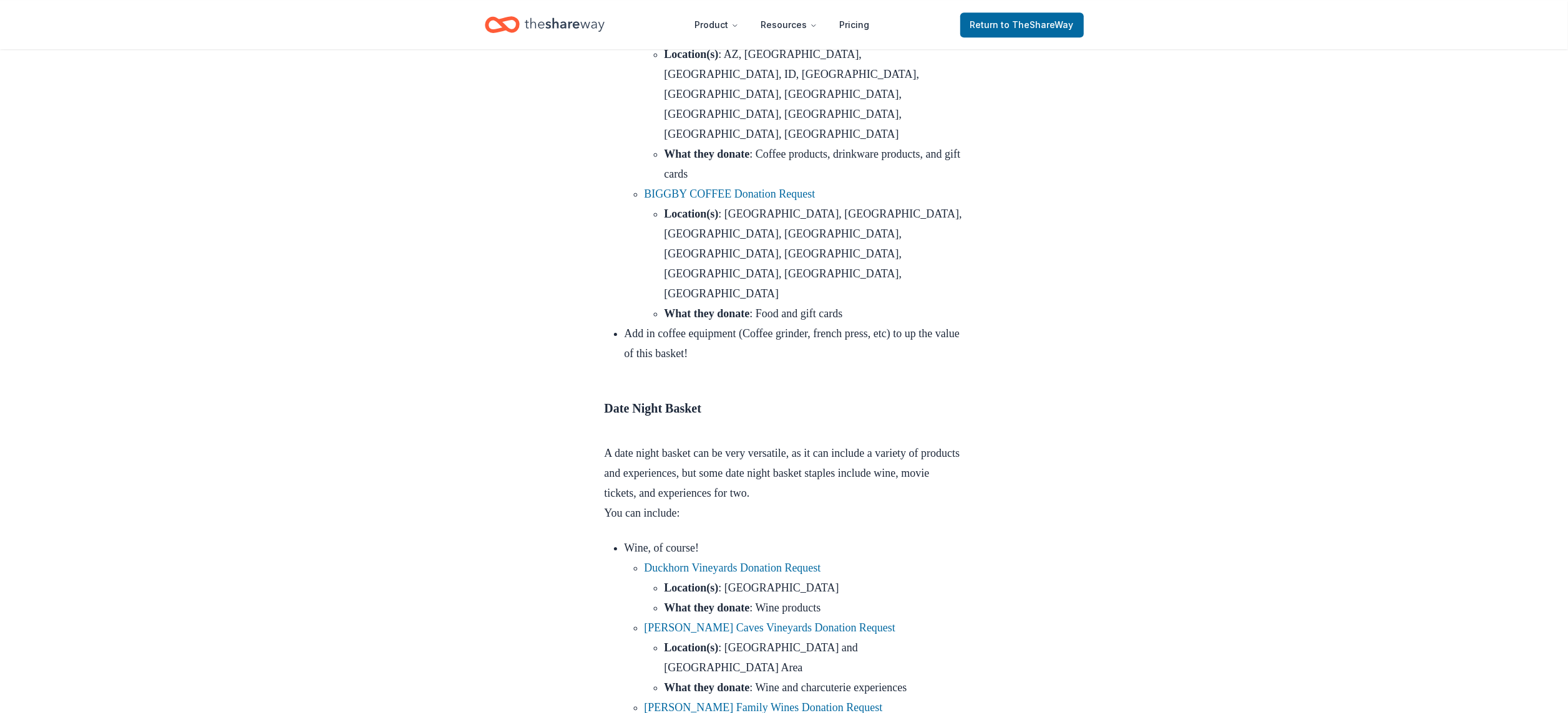
scroll to position [8530, 0]
